Goal: Task Accomplishment & Management: Complete application form

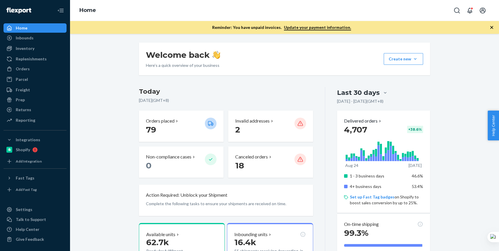
click at [110, 41] on div "Welcome back Here’s a quick overview of your business Create new Create new inb…" at bounding box center [284, 142] width 429 height 217
click at [26, 50] on div "Inventory" at bounding box center [25, 49] width 19 height 6
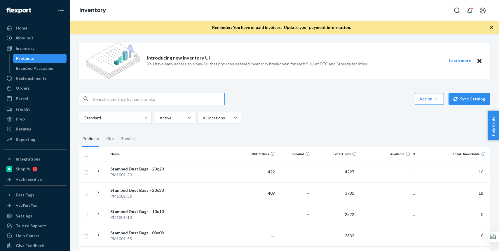
click at [115, 102] on input "text" at bounding box center [158, 99] width 131 height 12
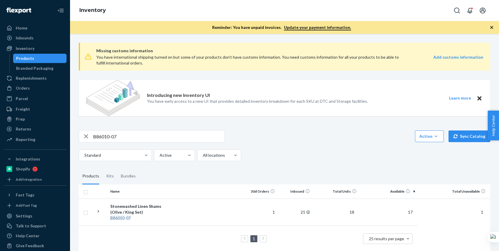
click at [329, 165] on div "Missing customs information You have international shipping turned on but some …" at bounding box center [284, 148] width 420 height 220
click at [126, 139] on input "B86010-07" at bounding box center [158, 137] width 131 height 12
drag, startPoint x: 126, startPoint y: 139, endPoint x: 81, endPoint y: 136, distance: 45.4
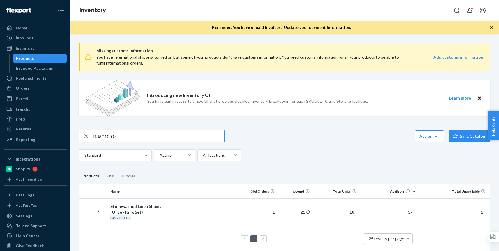
click at [81, 136] on div "B86010-07" at bounding box center [151, 137] width 145 height 12
paste input "15216-03"
click at [278, 150] on div "Standard Active All locations" at bounding box center [282, 155] width 407 height 12
click at [123, 134] on input "B15216-03" at bounding box center [158, 136] width 131 height 12
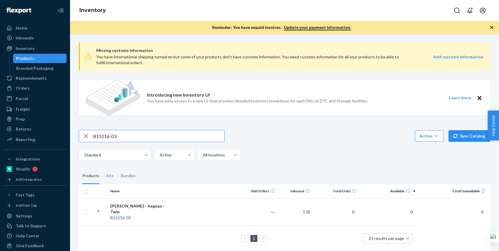
drag, startPoint x: 123, startPoint y: 134, endPoint x: 67, endPoint y: 134, distance: 55.2
click at [67, 134] on div "Home Inbounds Shipping Plans Problems Inventory Products Branded Packaging Repl…" at bounding box center [249, 125] width 499 height 251
paste input "86100-22-K2"
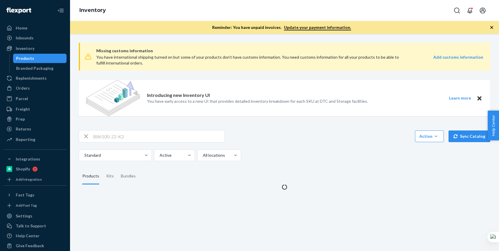
scroll to position [0, 0]
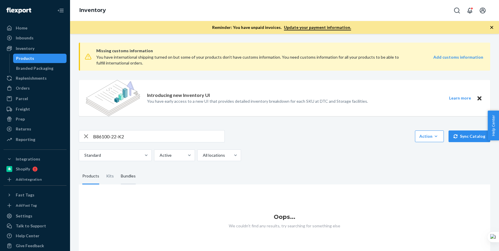
click at [123, 176] on div "Bundles" at bounding box center [128, 176] width 15 height 16
click at [117, 168] on input "Bundles" at bounding box center [117, 168] width 0 height 0
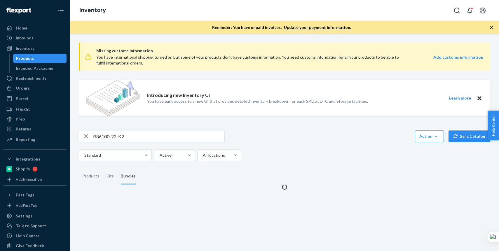
click at [293, 128] on div "Missing customs information You have international shipping turned on but some …" at bounding box center [284, 114] width 420 height 152
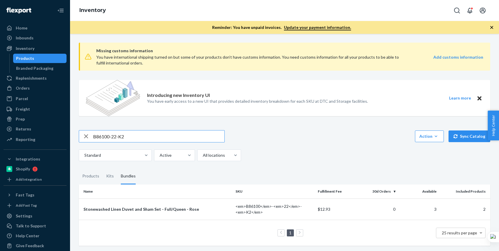
drag, startPoint x: 146, startPoint y: 141, endPoint x: 87, endPoint y: 136, distance: 58.6
click at [87, 136] on div "B86100-22-K2" at bounding box center [151, 137] width 145 height 12
paste input "R141010-04"
type input "R141010-04"
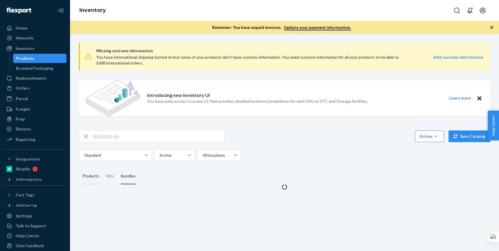
click at [90, 173] on div "Products" at bounding box center [90, 176] width 17 height 16
click at [79, 168] on input "Products" at bounding box center [79, 168] width 0 height 0
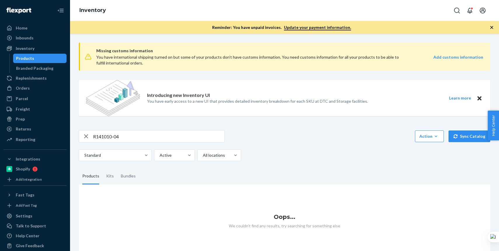
click at [273, 152] on div "Standard Active All locations" at bounding box center [282, 155] width 407 height 12
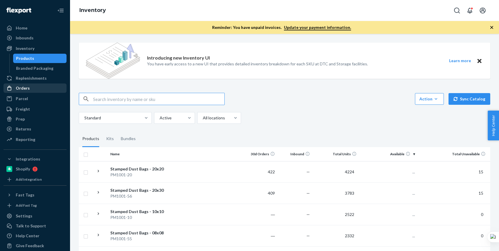
click at [22, 89] on div "Orders" at bounding box center [23, 88] width 14 height 6
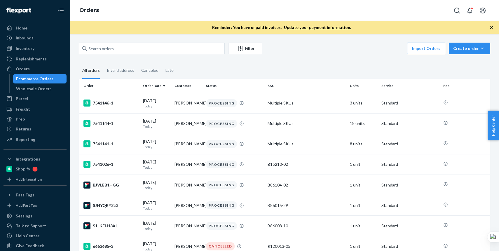
click at [37, 82] on div "Ecommerce Orders" at bounding box center [40, 79] width 53 height 8
click at [116, 44] on input "text" at bounding box center [152, 49] width 146 height 12
paste input "[PERSON_NAME]"
type input "[PERSON_NAME]"
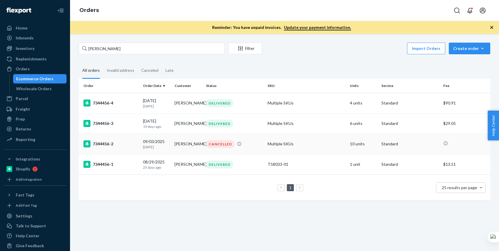
click at [134, 144] on div "7344456-2" at bounding box center [111, 143] width 55 height 7
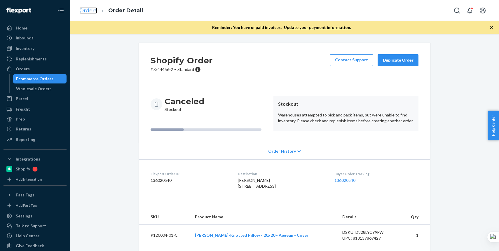
click at [94, 13] on link "Orders" at bounding box center [88, 10] width 18 height 6
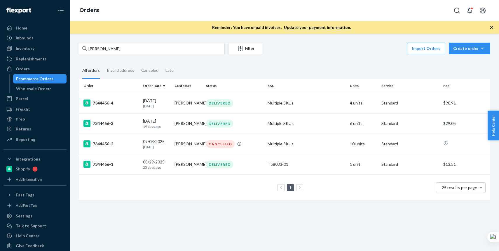
click at [129, 55] on div "[PERSON_NAME] Filter Import Orders Create order Ecommerce order Removal order" at bounding box center [285, 49] width 412 height 13
click at [127, 49] on input "[PERSON_NAME]" at bounding box center [152, 49] width 146 height 12
paste input "[PERSON_NAME]"
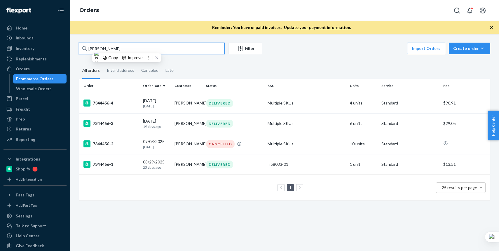
type input "[PERSON_NAME]"
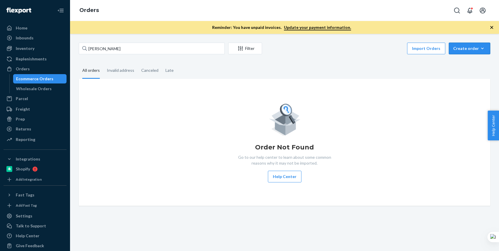
click at [473, 48] on div "Create order" at bounding box center [469, 49] width 33 height 6
click at [469, 63] on span "Ecommerce order" at bounding box center [473, 62] width 36 height 4
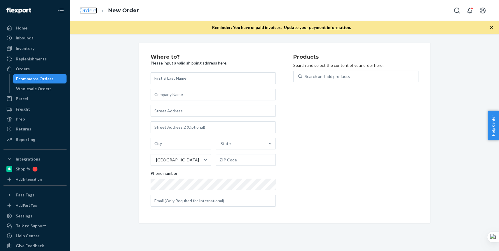
click at [93, 11] on link "Orders" at bounding box center [88, 10] width 18 height 6
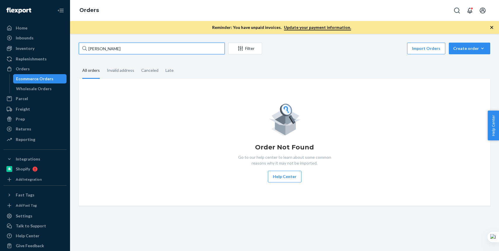
click at [119, 50] on input "[PERSON_NAME]" at bounding box center [152, 49] width 146 height 12
drag, startPoint x: 119, startPoint y: 50, endPoint x: 67, endPoint y: 50, distance: 52.3
click at [67, 50] on div "Home Inbounds Shipping Plans Problems Inventory Products Branded Packaging Repl…" at bounding box center [249, 125] width 499 height 251
paste input "[PERSON_NAME]"
type input "[PERSON_NAME]"
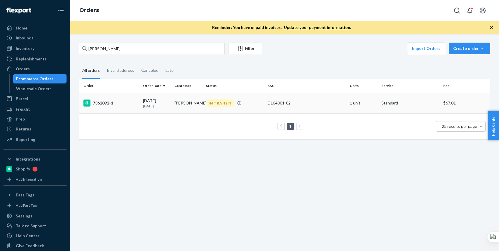
click at [117, 105] on div "7362092-1" at bounding box center [111, 103] width 55 height 7
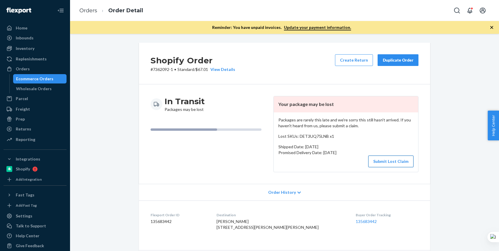
click at [378, 164] on button "Submit Lost Claim" at bounding box center [390, 162] width 45 height 12
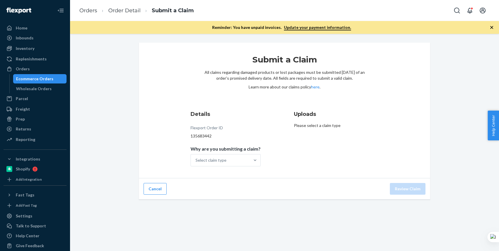
click at [229, 161] on div "Select claim type" at bounding box center [220, 160] width 59 height 12
click at [196, 161] on input "Why are you submitting a claim? Select claim type" at bounding box center [196, 160] width 1 height 6
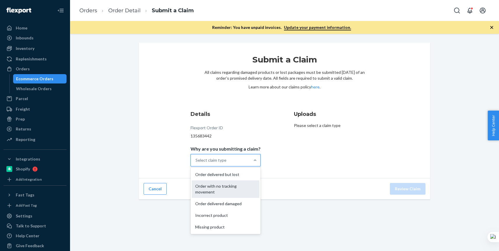
click at [228, 183] on div "Order with no tracking movement" at bounding box center [226, 189] width 68 height 18
click at [196, 163] on input "Why are you submitting a claim? option Order with no tracking movement focused,…" at bounding box center [196, 160] width 1 height 6
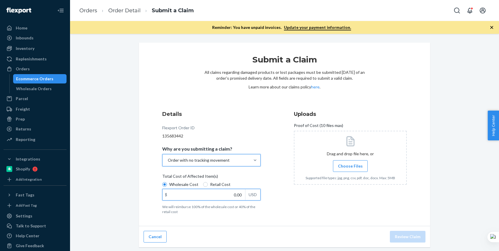
click at [213, 192] on input "0.00" at bounding box center [204, 194] width 83 height 11
paste input "495.2"
type input "495.20"
click at [355, 167] on span "Choose Files" at bounding box center [350, 166] width 25 height 6
click at [351, 167] on input "Choose Files" at bounding box center [350, 166] width 0 height 6
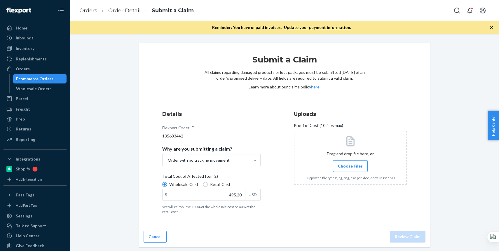
click at [357, 166] on span "Choose Files" at bounding box center [350, 166] width 25 height 6
click at [351, 166] on input "Choose Files" at bounding box center [350, 166] width 0 height 6
click at [429, 94] on div "Submit a Claim All claims regarding damaged products or lost packages must be s…" at bounding box center [284, 135] width 291 height 184
click at [414, 237] on button "Review Claim" at bounding box center [408, 237] width 36 height 12
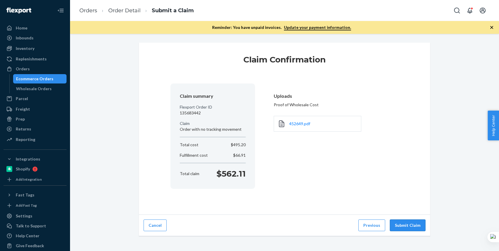
click at [417, 229] on button "Submit Claim" at bounding box center [408, 226] width 36 height 12
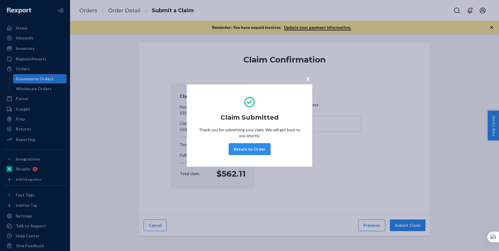
click at [246, 148] on button "Return to Order" at bounding box center [250, 149] width 42 height 12
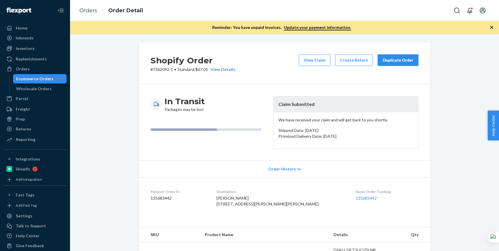
click at [397, 62] on div "Duplicate Order" at bounding box center [398, 60] width 31 height 6
click at [95, 10] on link "Orders" at bounding box center [88, 10] width 18 height 6
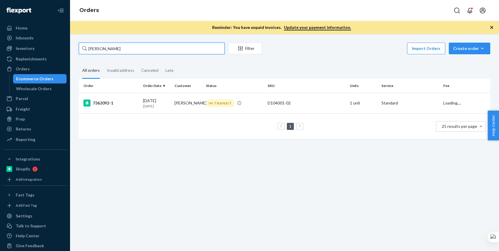
click at [154, 54] on input "[PERSON_NAME]" at bounding box center [152, 49] width 146 height 12
drag, startPoint x: 154, startPoint y: 54, endPoint x: 93, endPoint y: 51, distance: 61.1
click at [93, 51] on input "[PERSON_NAME]" at bounding box center [152, 49] width 146 height 12
click at [117, 52] on input "[PERSON_NAME]" at bounding box center [152, 49] width 146 height 12
drag, startPoint x: 117, startPoint y: 52, endPoint x: 74, endPoint y: 48, distance: 42.3
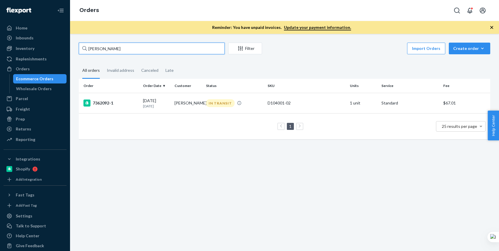
click at [74, 48] on div "[PERSON_NAME] Filter Import Orders Create order Ecommerce order Removal order A…" at bounding box center [284, 94] width 420 height 102
paste input "[PERSON_NAME]"
type input "[PERSON_NAME]"
